Goal: Task Accomplishment & Management: Manage account settings

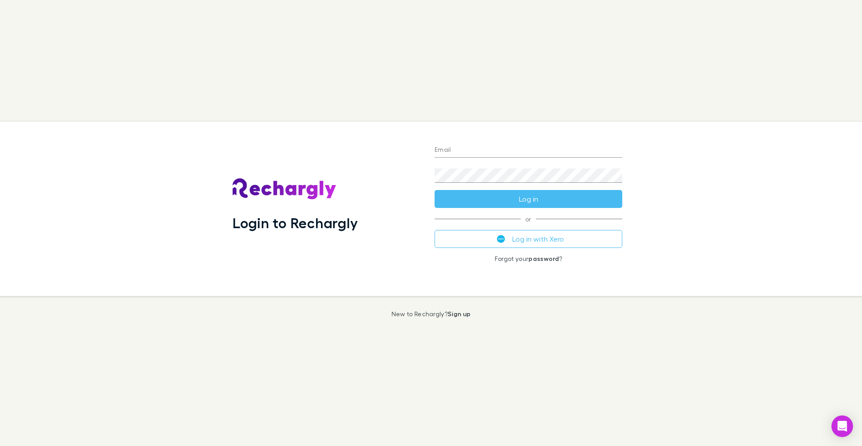
type input "**********"
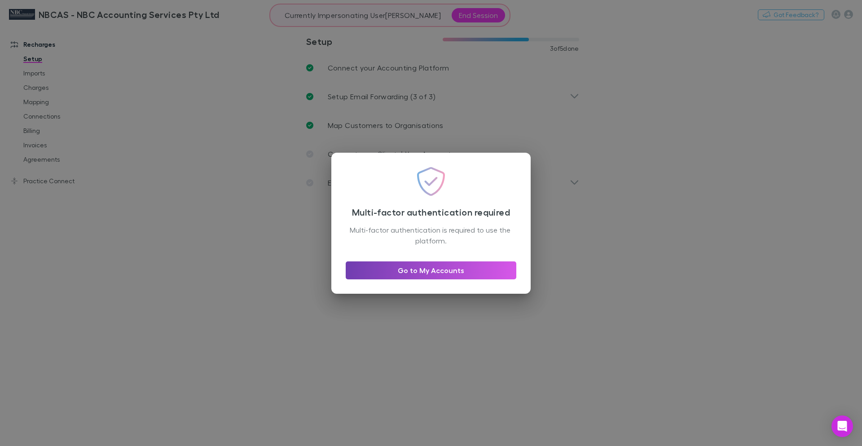
click at [426, 271] on link "Go to My Accounts" at bounding box center [431, 270] width 171 height 18
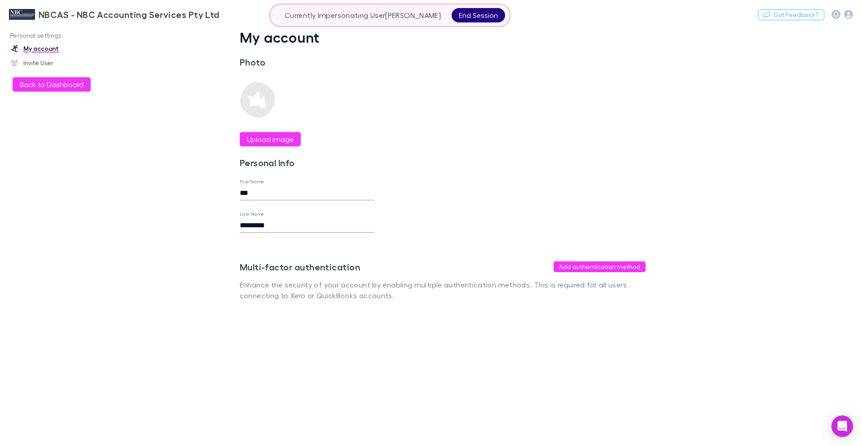
click at [479, 15] on button "End Session" at bounding box center [478, 15] width 53 height 14
